Goal: Find contact information: Find contact information

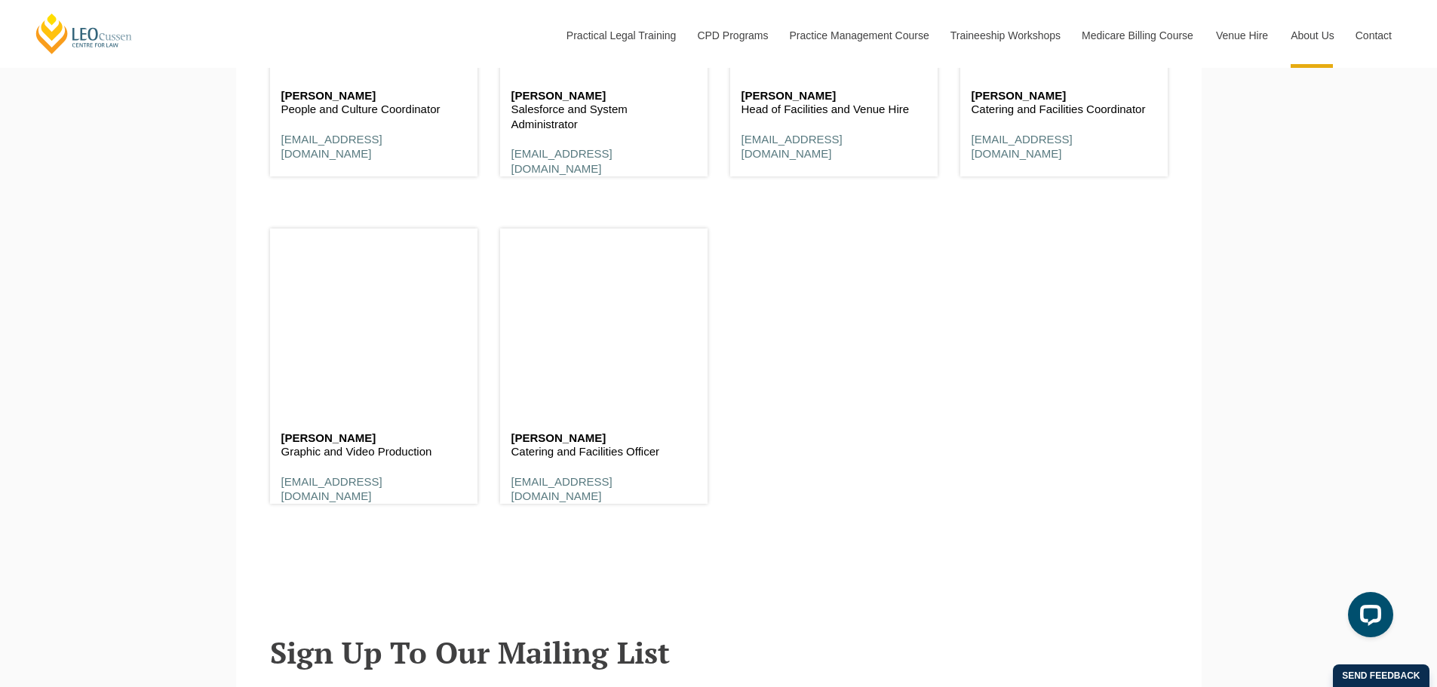
scroll to position [9703, 0]
